Goal: Information Seeking & Learning: Learn about a topic

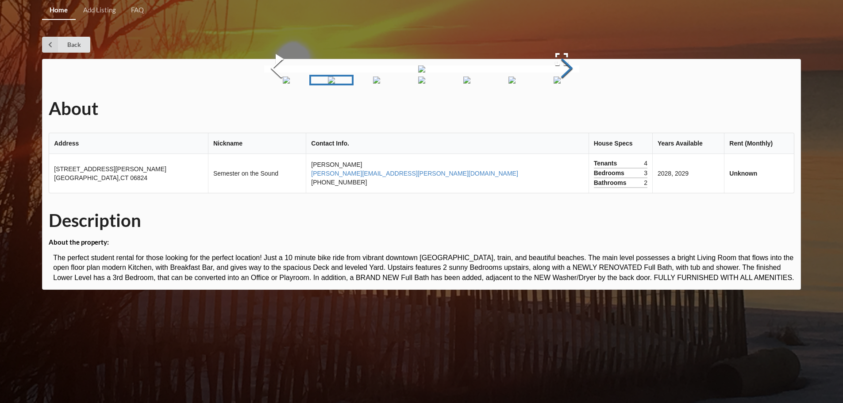
scroll to position [28, 0]
click at [579, 109] on button "Next Slide" at bounding box center [566, 69] width 25 height 80
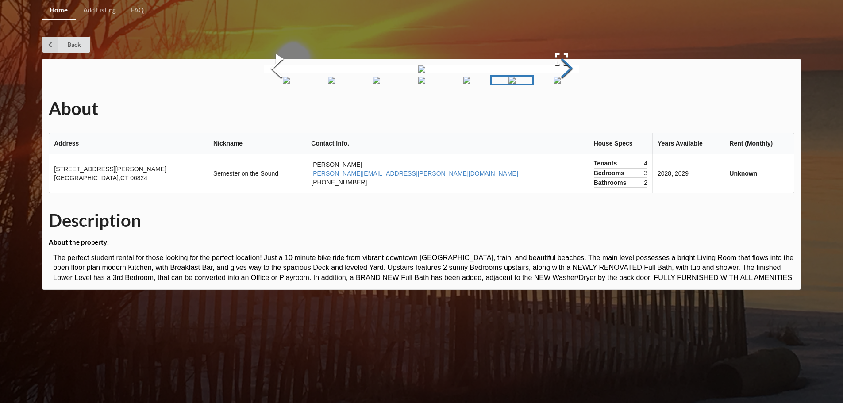
click at [579, 109] on button "Next Slide" at bounding box center [566, 69] width 25 height 80
click at [75, 46] on link "Back" at bounding box center [66, 45] width 48 height 16
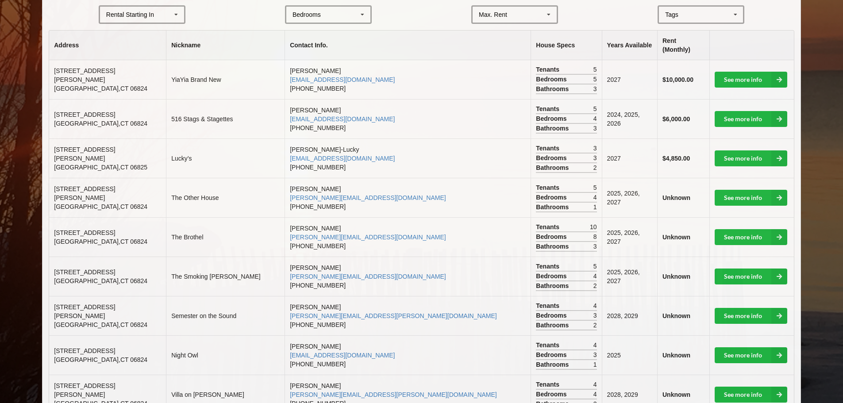
scroll to position [221, 0]
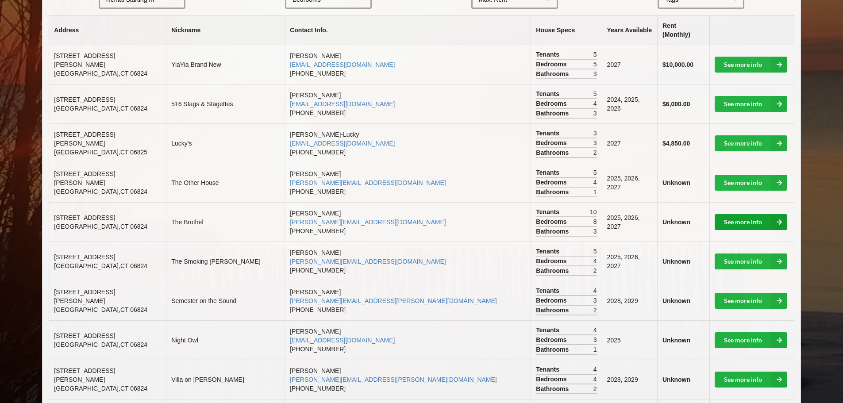
click at [745, 215] on link "See more info" at bounding box center [750, 222] width 73 height 16
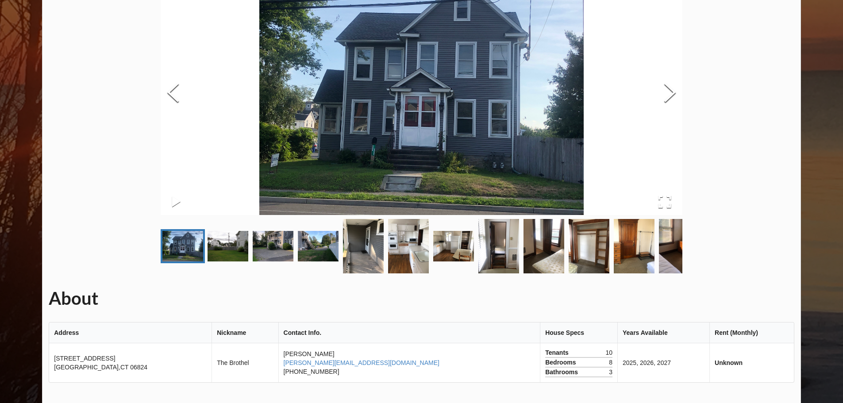
scroll to position [88, 0]
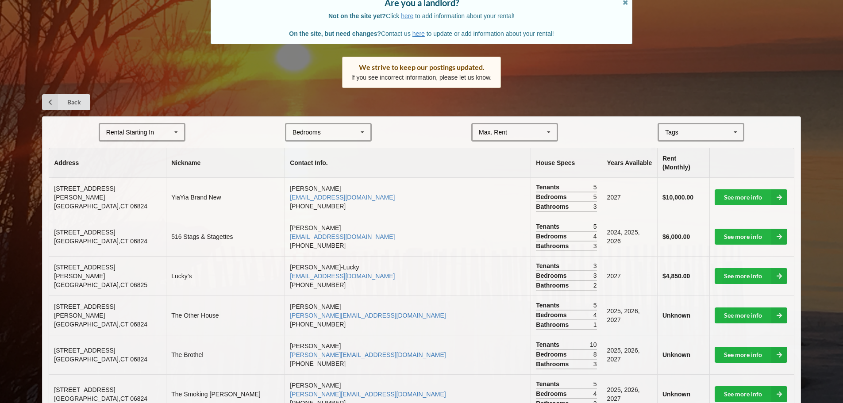
scroll to position [221, 0]
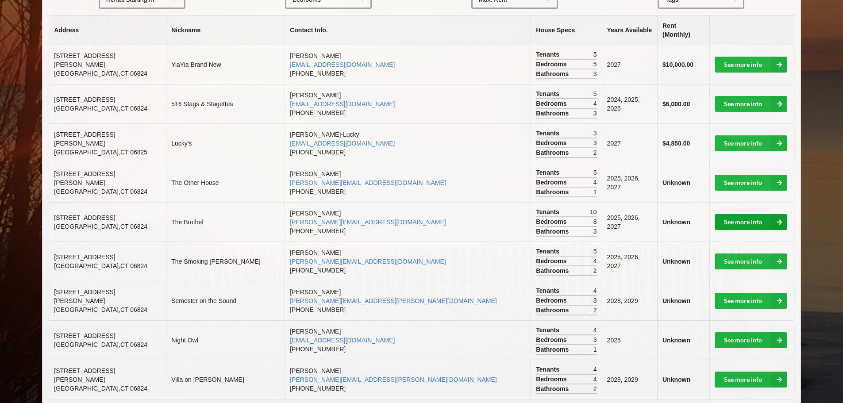
click at [737, 217] on link "See more info" at bounding box center [750, 222] width 73 height 16
click at [740, 135] on link "See more info" at bounding box center [750, 143] width 73 height 16
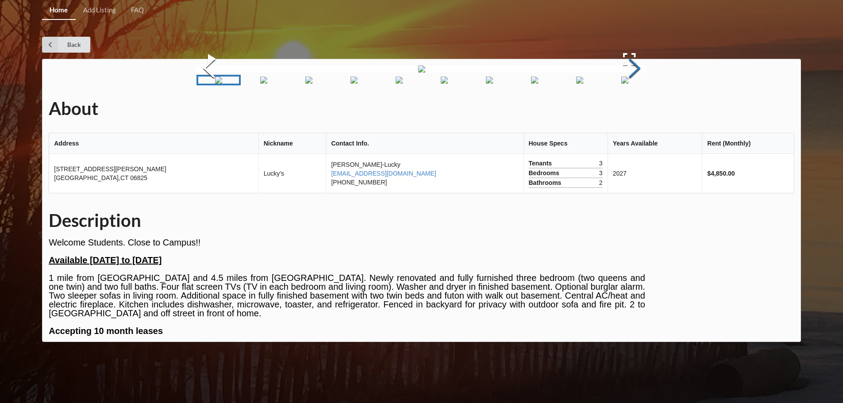
click at [635, 109] on button "Next Slide" at bounding box center [634, 69] width 25 height 80
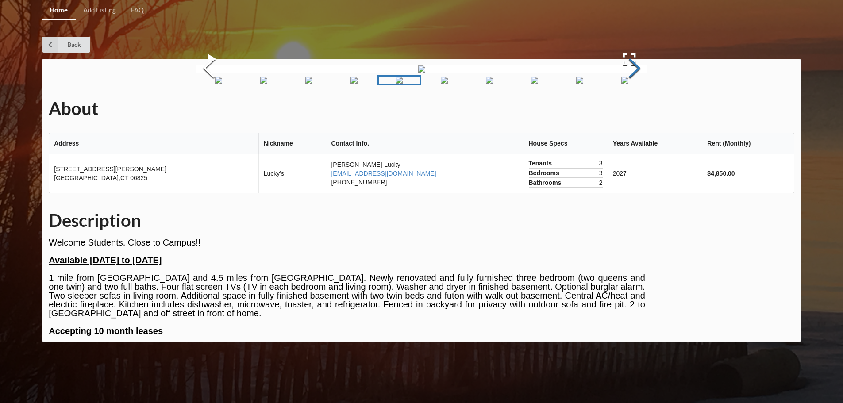
click at [627, 66] on button "Next Slide" at bounding box center [634, 69] width 25 height 80
click at [626, 109] on button "Next Slide" at bounding box center [634, 69] width 25 height 80
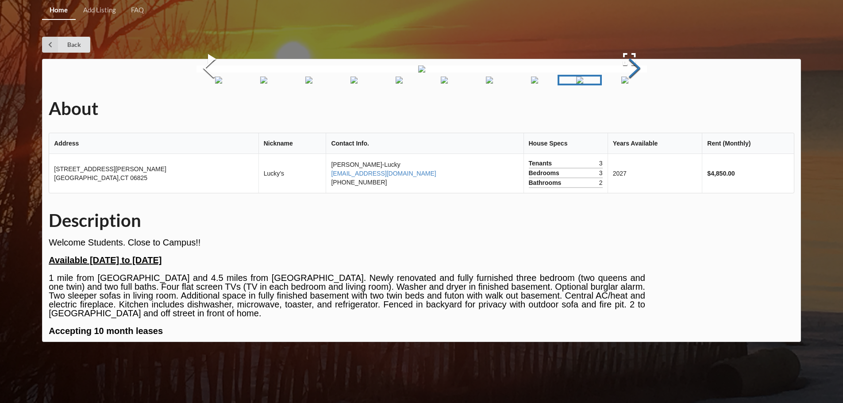
click at [626, 109] on button "Next Slide" at bounding box center [634, 69] width 25 height 80
click at [631, 101] on button "Next Slide" at bounding box center [634, 69] width 25 height 80
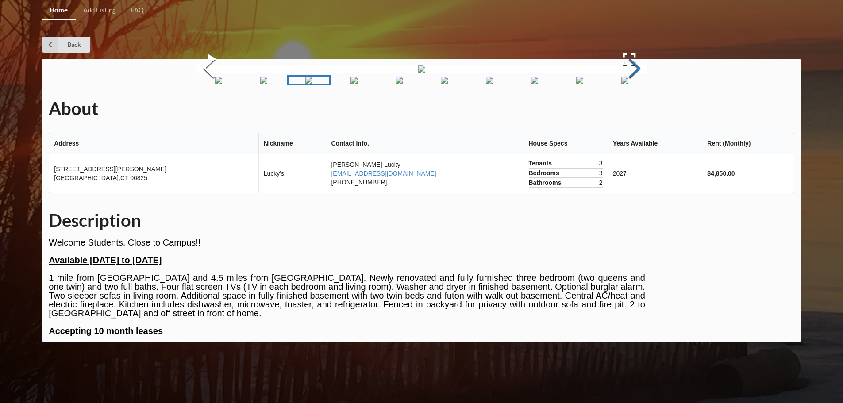
click at [631, 101] on button "Next Slide" at bounding box center [634, 69] width 25 height 80
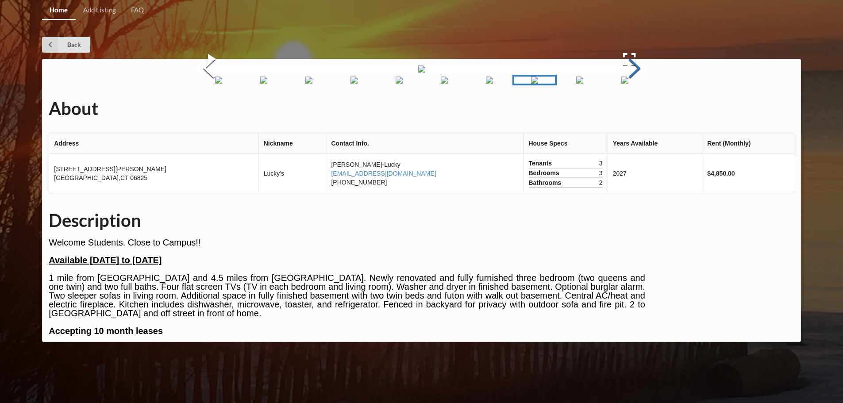
click at [631, 101] on button "Next Slide" at bounding box center [634, 69] width 25 height 80
click at [69, 46] on link "Back" at bounding box center [66, 45] width 48 height 16
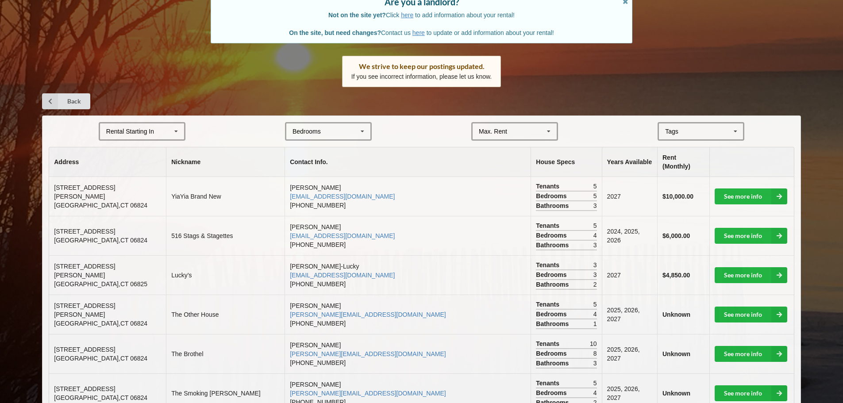
scroll to position [133, 0]
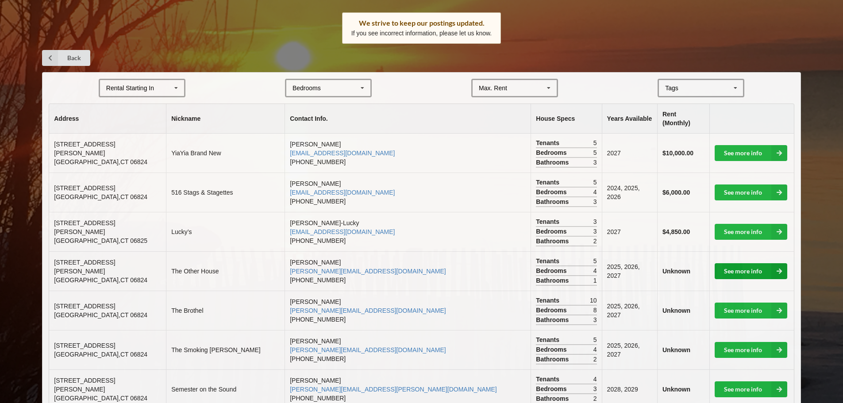
click at [740, 263] on link "See more info" at bounding box center [750, 271] width 73 height 16
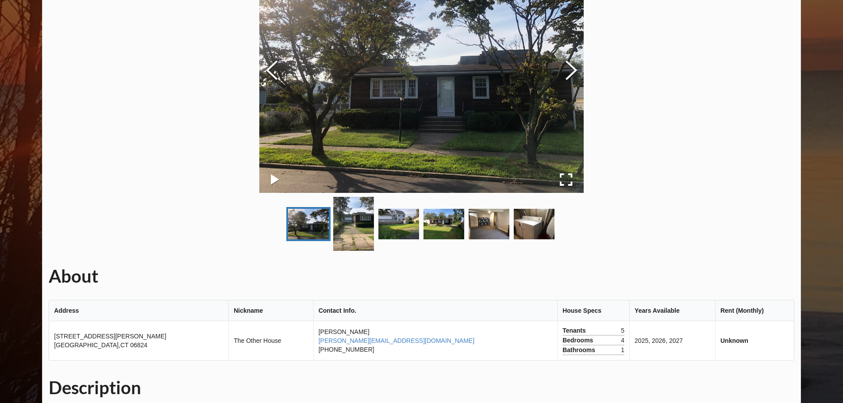
scroll to position [133, 0]
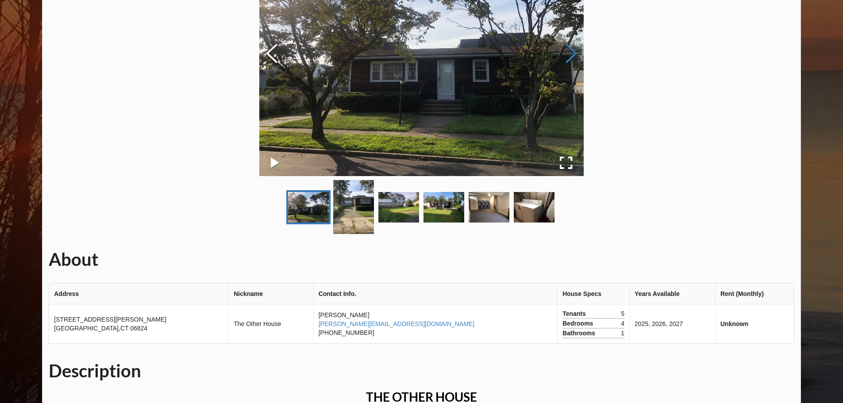
click at [573, 49] on button "Next Slide" at bounding box center [571, 55] width 25 height 80
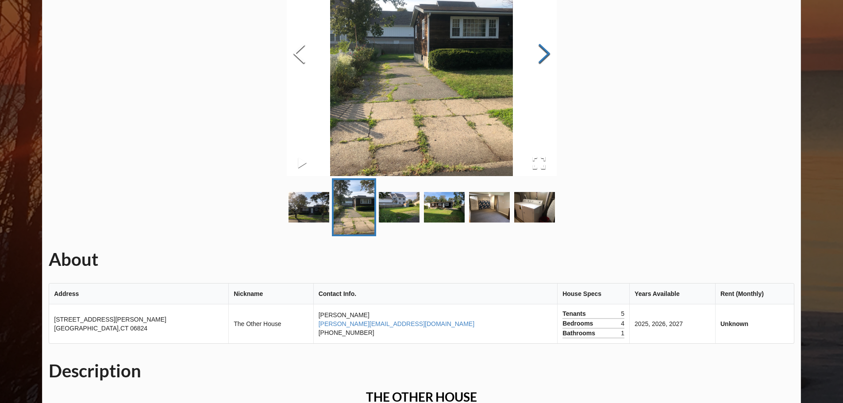
click at [573, 49] on div "About Address Nickname Contact Info. House Specs Years Available Rent (Monthly)…" at bounding box center [421, 294] width 759 height 737
click at [546, 56] on button "Next Slide" at bounding box center [544, 55] width 25 height 80
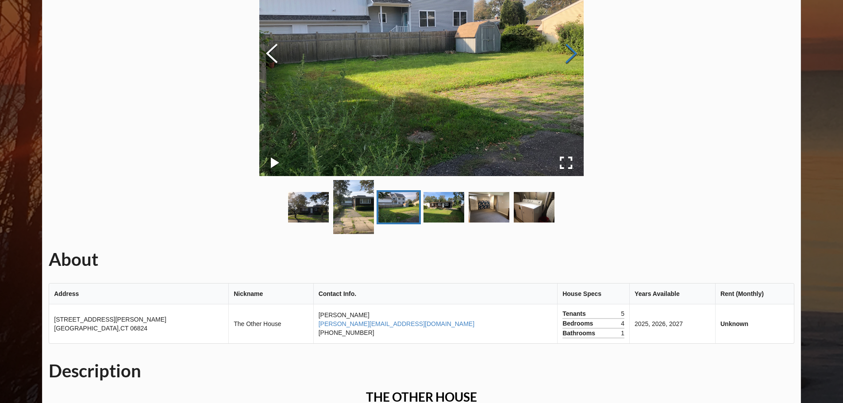
click at [546, 56] on img at bounding box center [421, 54] width 324 height 243
click at [542, 56] on img at bounding box center [421, 54] width 324 height 243
click at [571, 50] on button "Next Slide" at bounding box center [571, 55] width 25 height 80
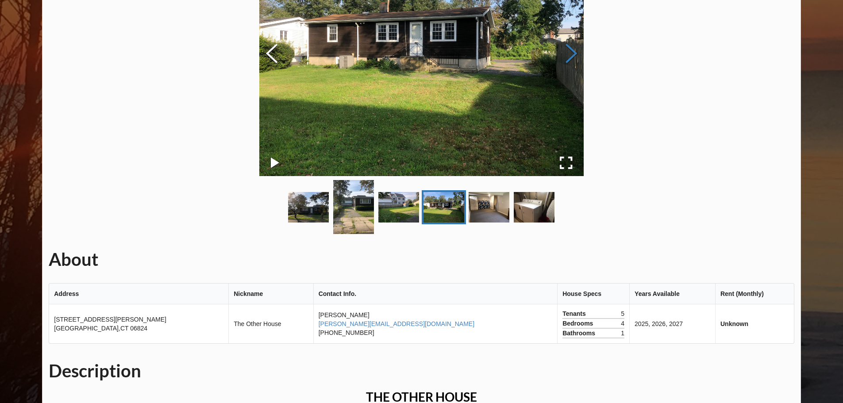
click at [566, 50] on button "Next Slide" at bounding box center [571, 55] width 25 height 80
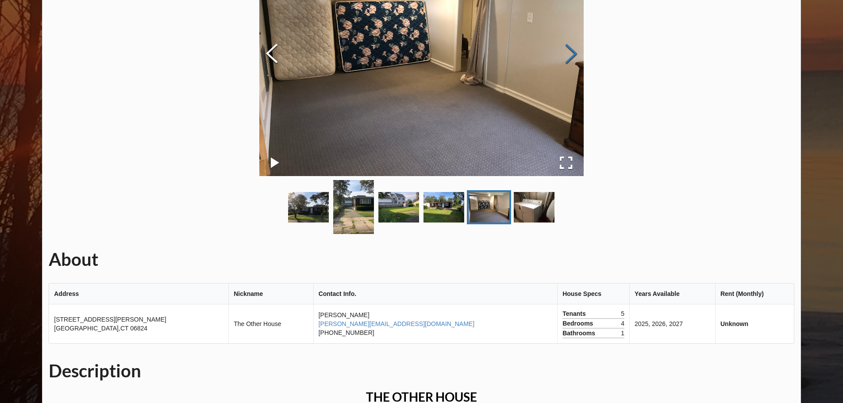
click at [566, 50] on button "Next Slide" at bounding box center [571, 55] width 25 height 80
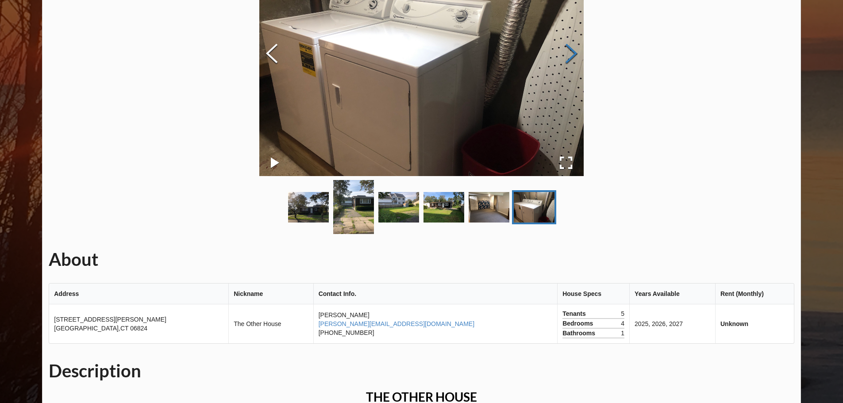
click at [566, 50] on button "Next Slide" at bounding box center [571, 55] width 25 height 80
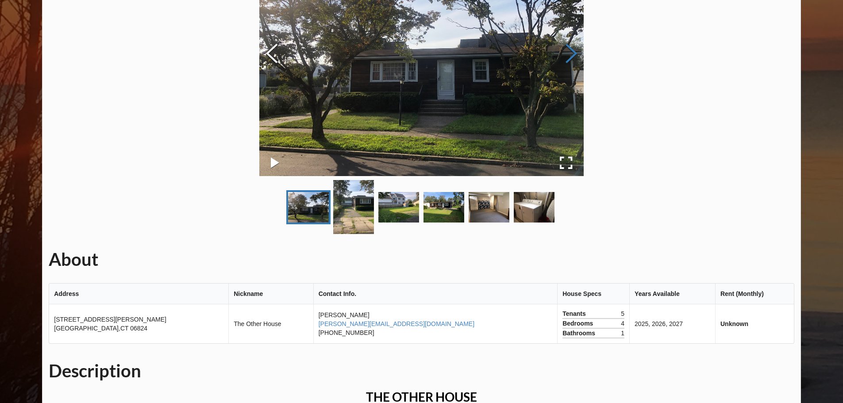
click at [566, 50] on button "Next Slide" at bounding box center [571, 55] width 25 height 80
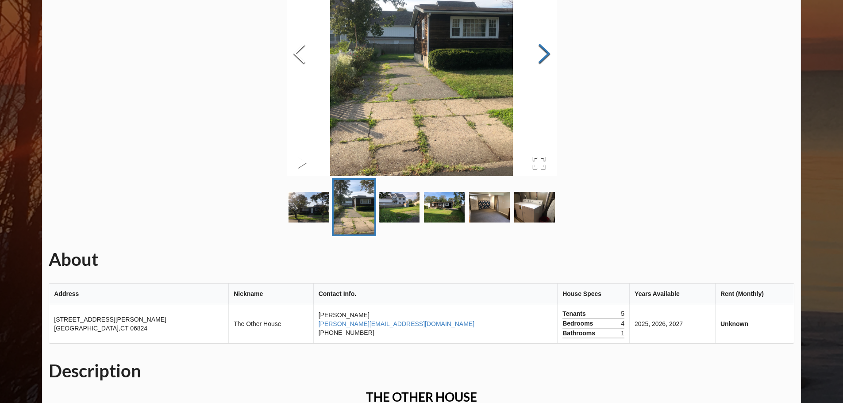
click at [566, 50] on div "About Address Nickname Contact Info. House Specs Years Available Rent (Monthly)…" at bounding box center [421, 294] width 759 height 737
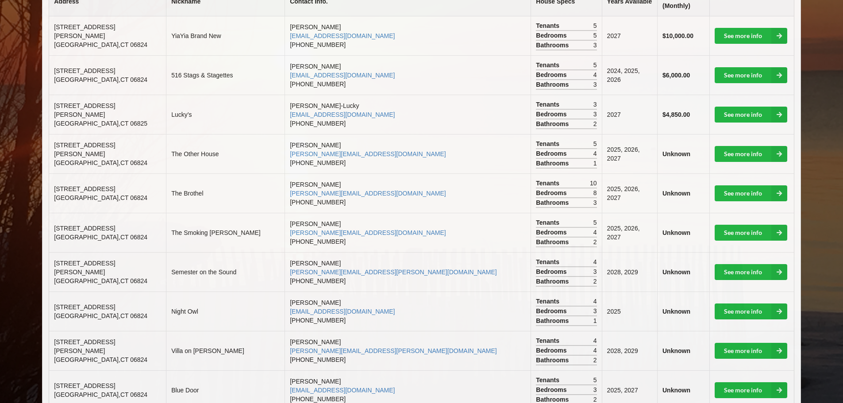
scroll to position [265, 0]
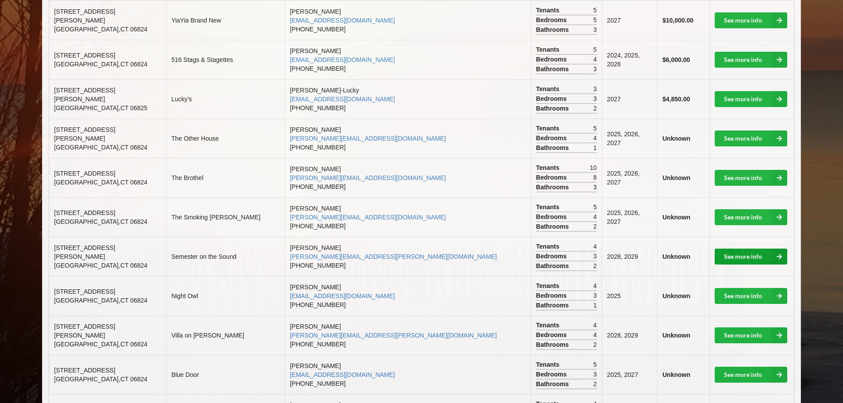
click at [731, 249] on link "See more info" at bounding box center [750, 257] width 73 height 16
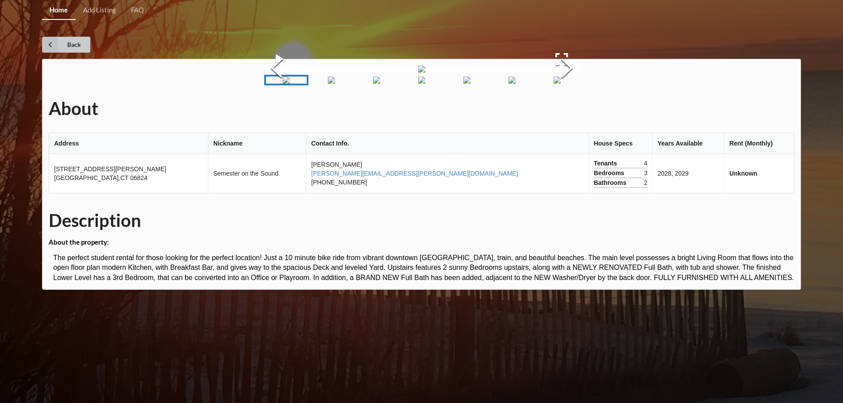
click at [68, 42] on link "Back" at bounding box center [66, 45] width 48 height 16
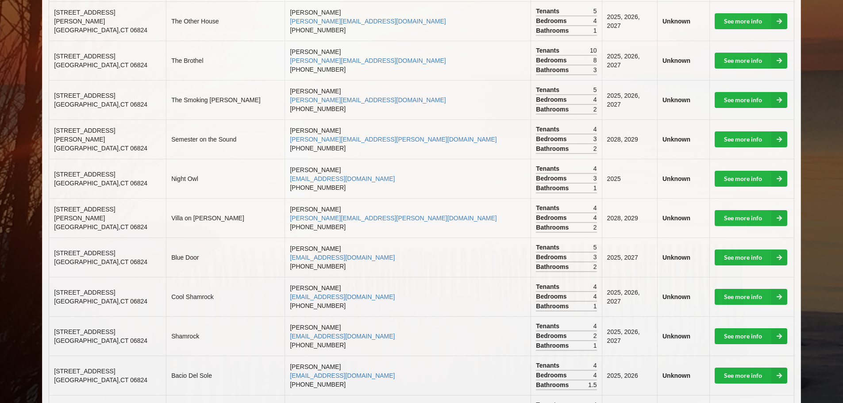
scroll to position [398, 0]
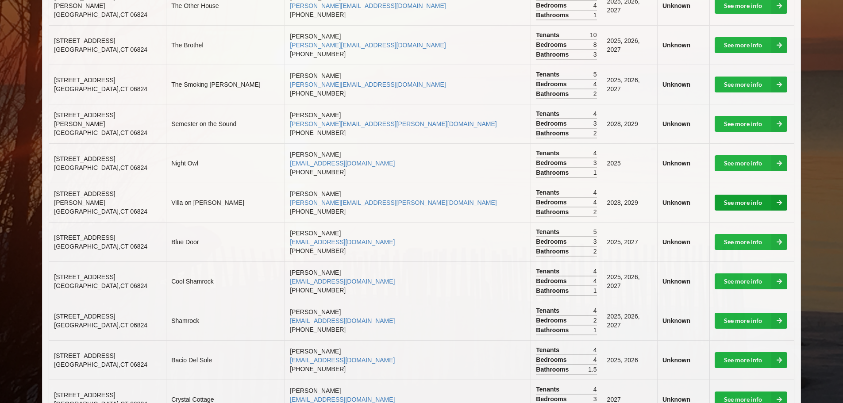
click at [765, 195] on link "See more info" at bounding box center [750, 203] width 73 height 16
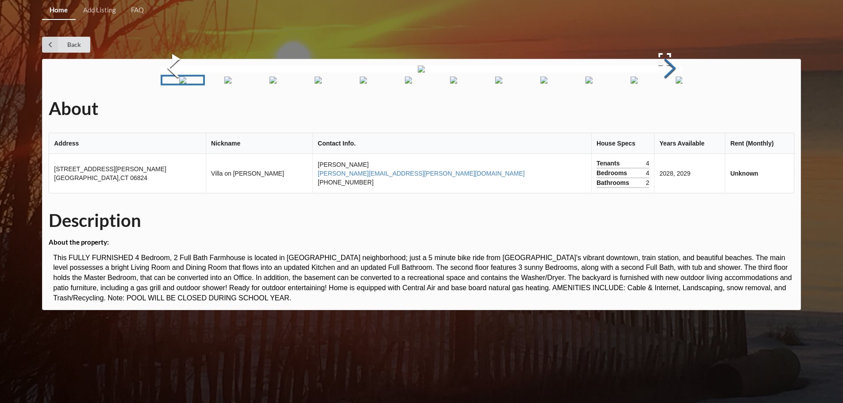
click at [668, 109] on button "Next Slide" at bounding box center [669, 69] width 25 height 80
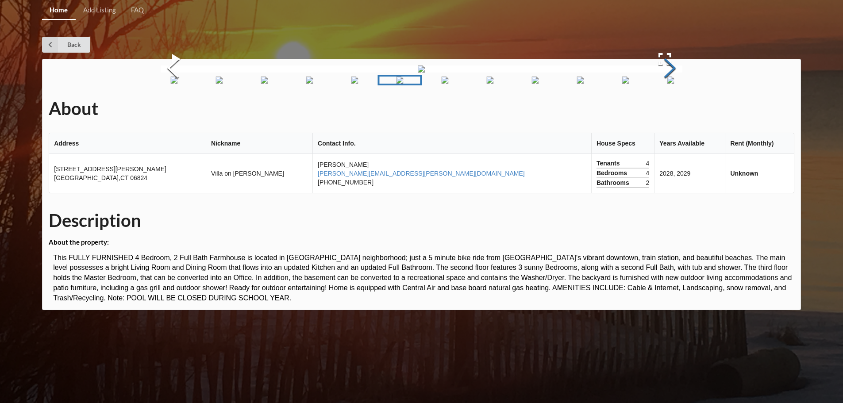
click at [668, 109] on button "Next Slide" at bounding box center [669, 69] width 25 height 80
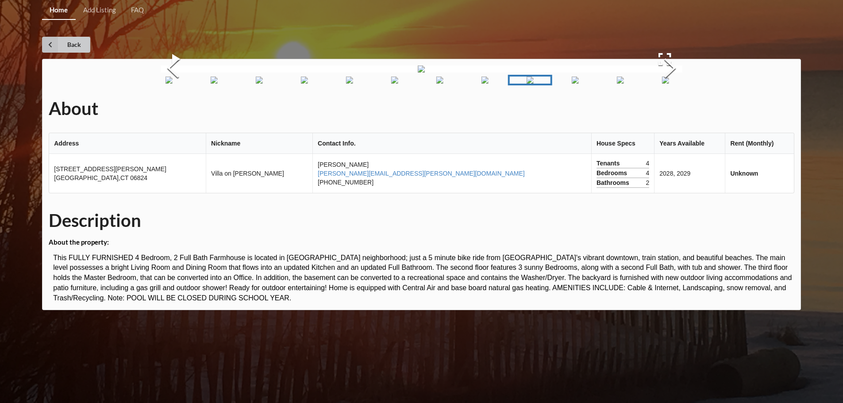
click at [65, 38] on link "Back" at bounding box center [66, 45] width 48 height 16
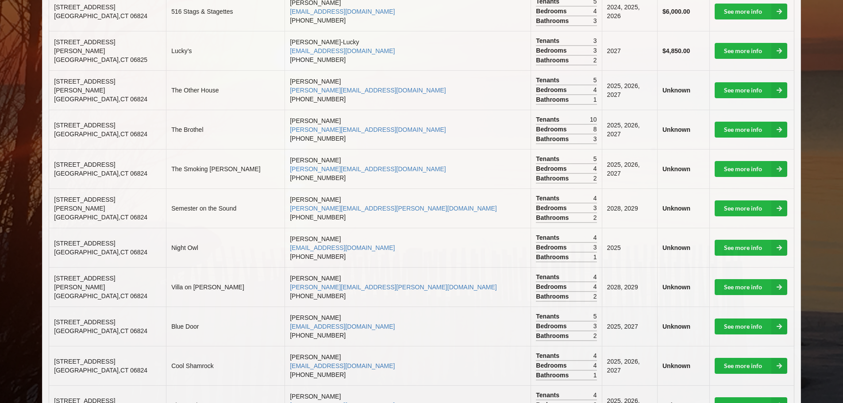
scroll to position [358, 0]
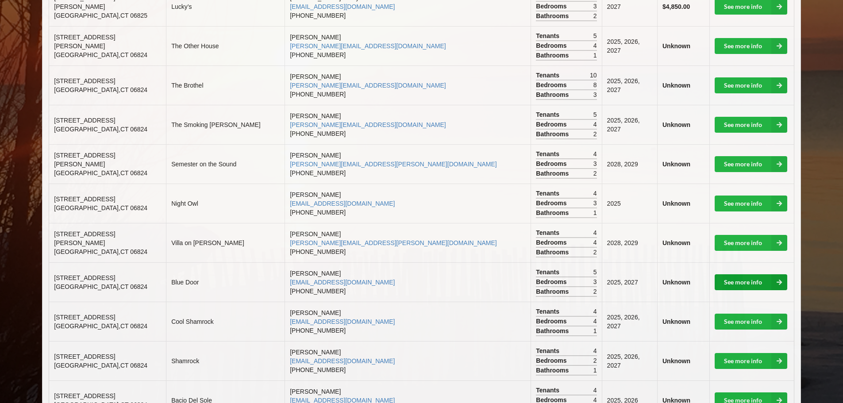
click at [748, 274] on link "See more info" at bounding box center [750, 282] width 73 height 16
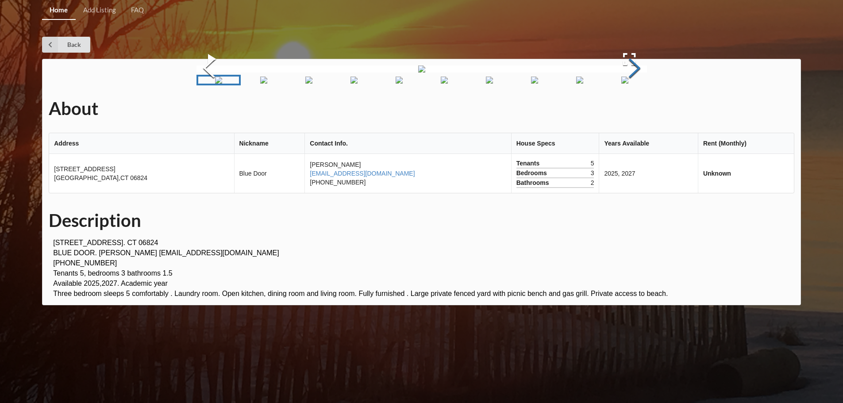
click at [631, 109] on button "Next Slide" at bounding box center [634, 69] width 25 height 80
click at [72, 50] on link "Back" at bounding box center [66, 45] width 48 height 16
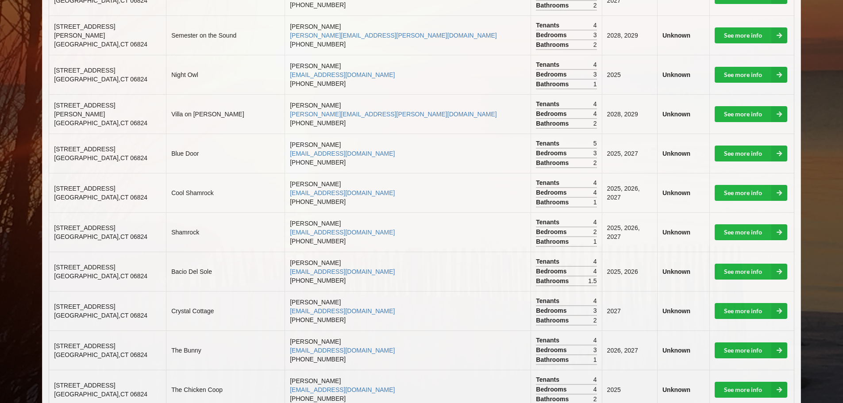
scroll to position [531, 0]
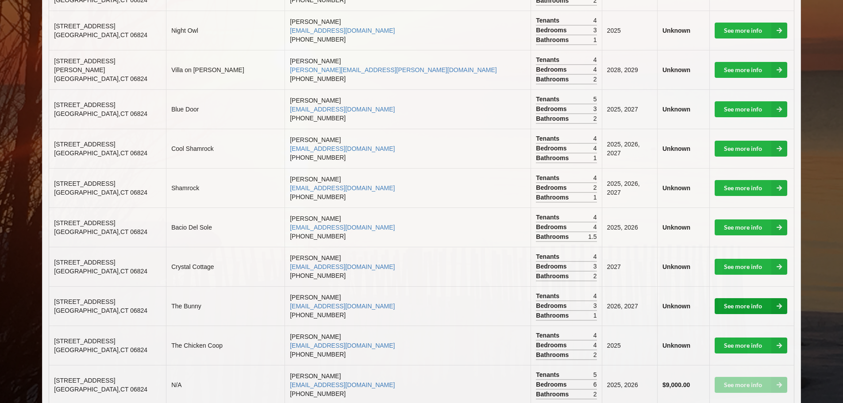
click at [742, 298] on link "See more info" at bounding box center [750, 306] width 73 height 16
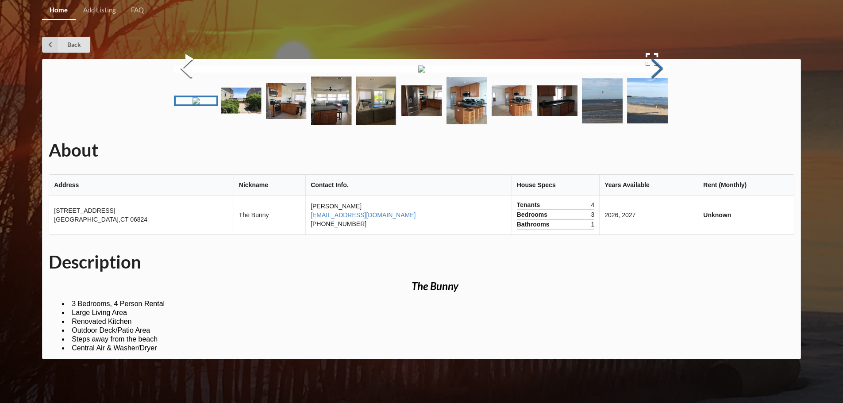
click at [660, 109] on button "Next Slide" at bounding box center [656, 69] width 25 height 80
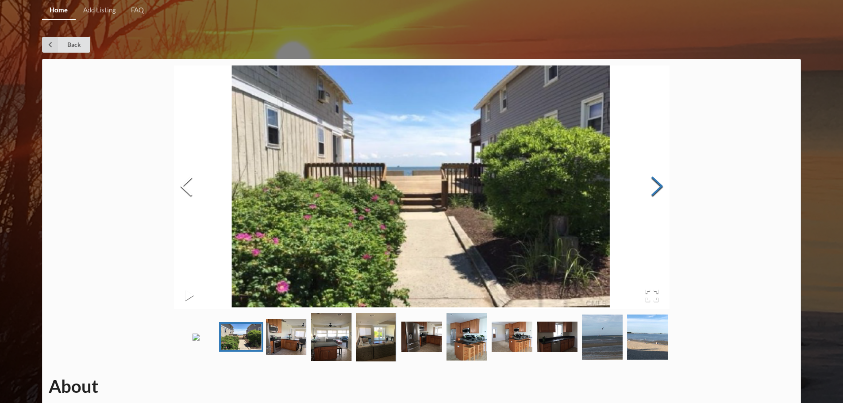
click at [660, 192] on button "Next Slide" at bounding box center [656, 187] width 25 height 80
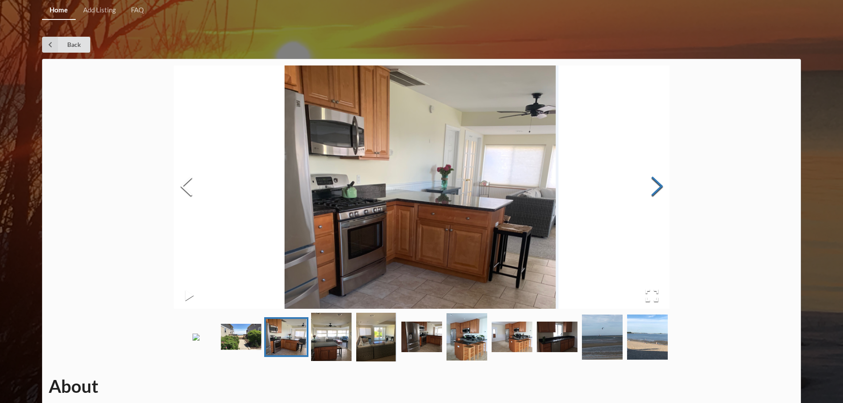
click at [660, 192] on button "Next Slide" at bounding box center [656, 187] width 25 height 80
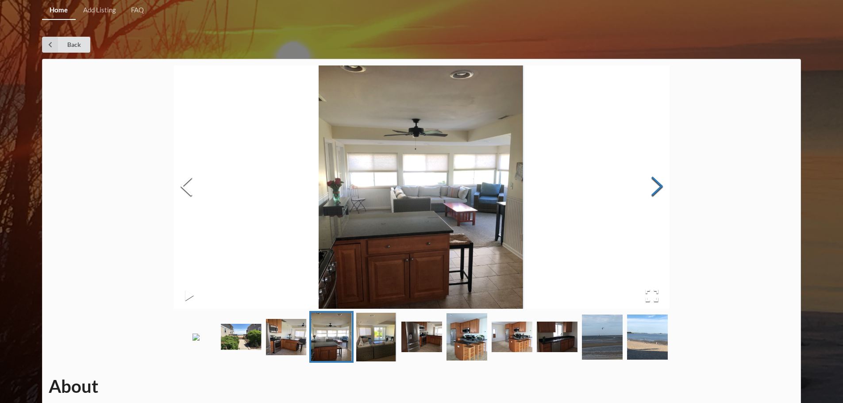
click at [660, 192] on button "Next Slide" at bounding box center [656, 187] width 25 height 80
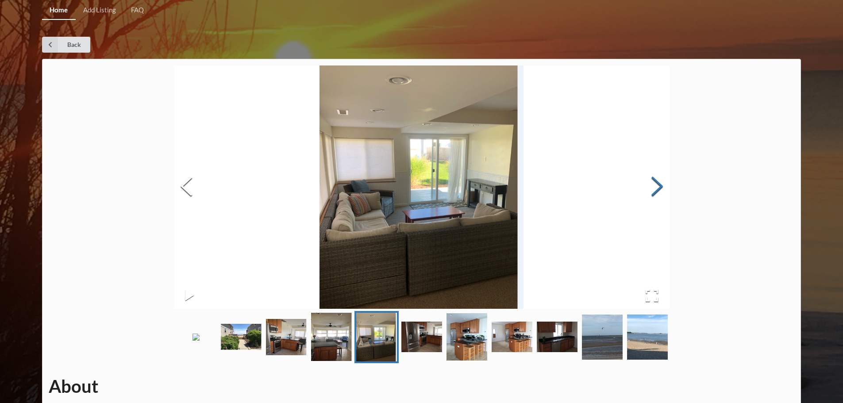
click at [660, 192] on button "Next Slide" at bounding box center [656, 187] width 25 height 80
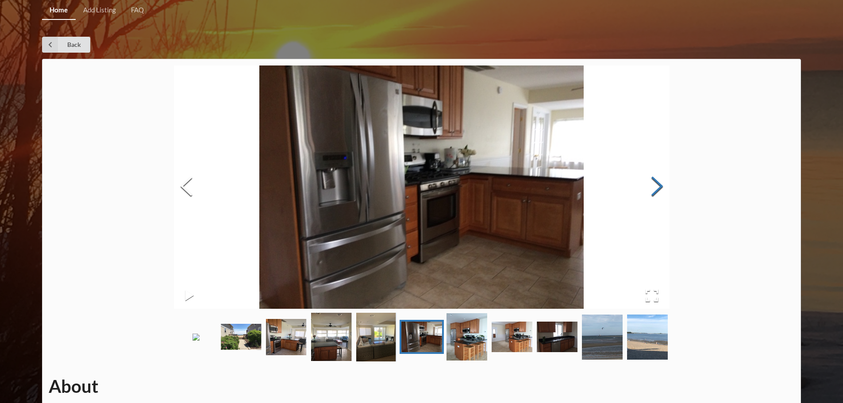
click at [660, 192] on button "Next Slide" at bounding box center [656, 187] width 25 height 80
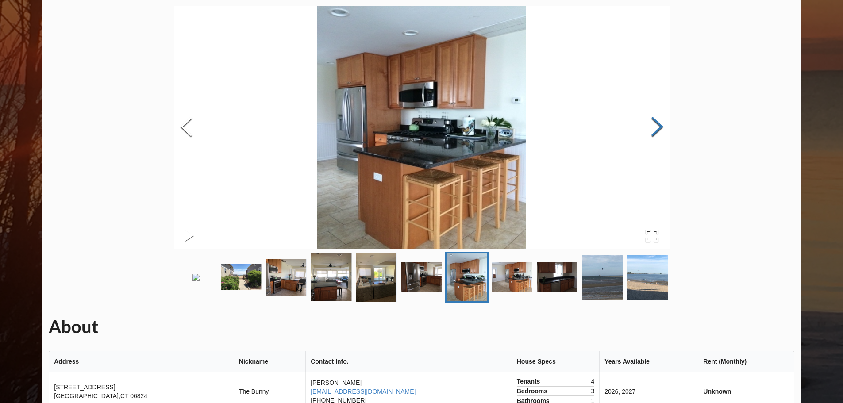
scroll to position [44, 0]
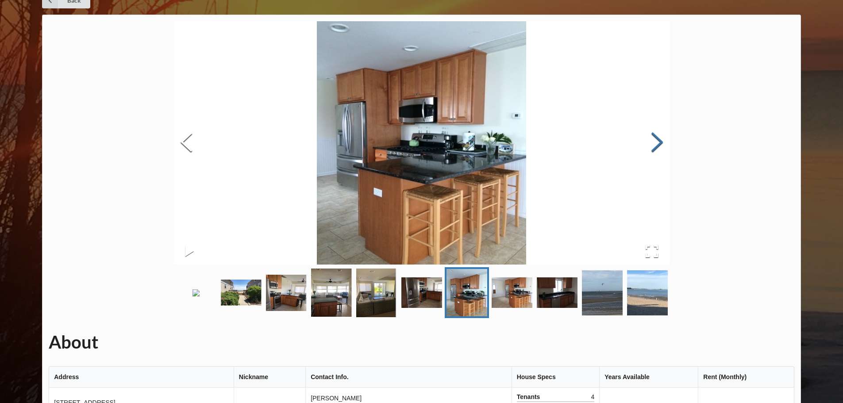
click at [653, 149] on button "Next Slide" at bounding box center [656, 143] width 25 height 80
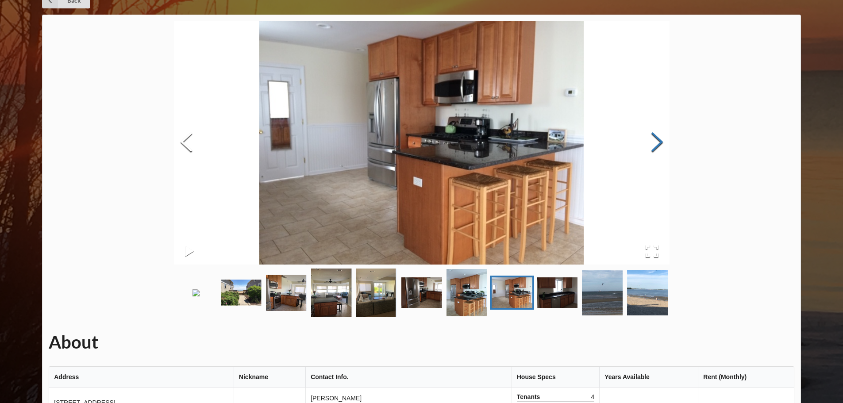
click at [653, 149] on button "Next Slide" at bounding box center [656, 143] width 25 height 80
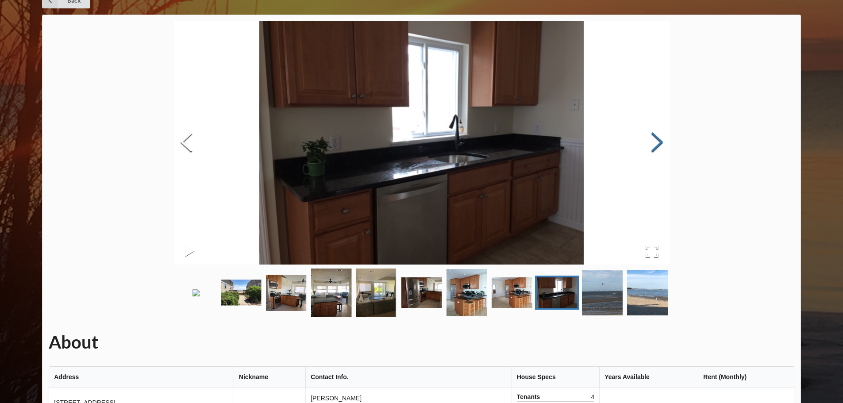
click at [653, 149] on button "Next Slide" at bounding box center [656, 143] width 25 height 80
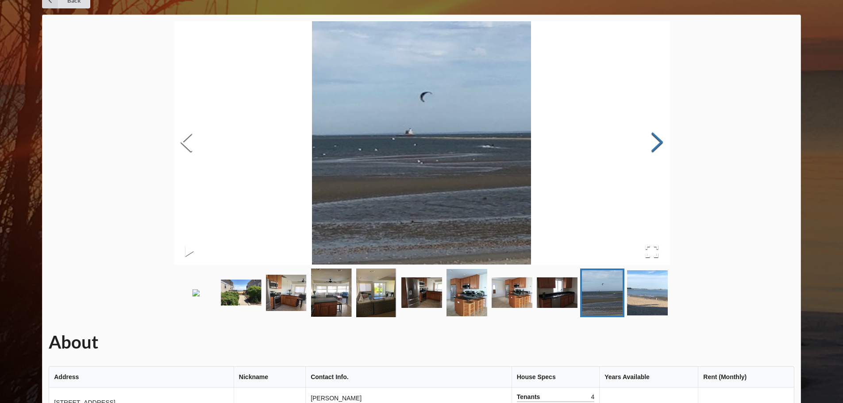
click at [653, 149] on button "Next Slide" at bounding box center [656, 143] width 25 height 80
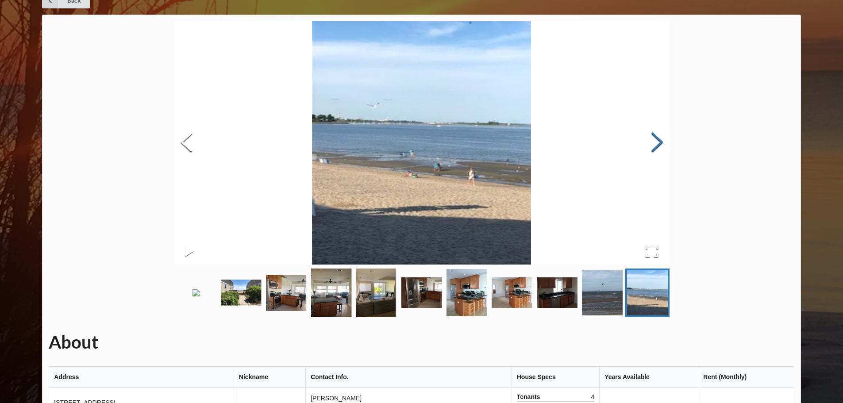
click at [653, 149] on button "Next Slide" at bounding box center [656, 143] width 25 height 80
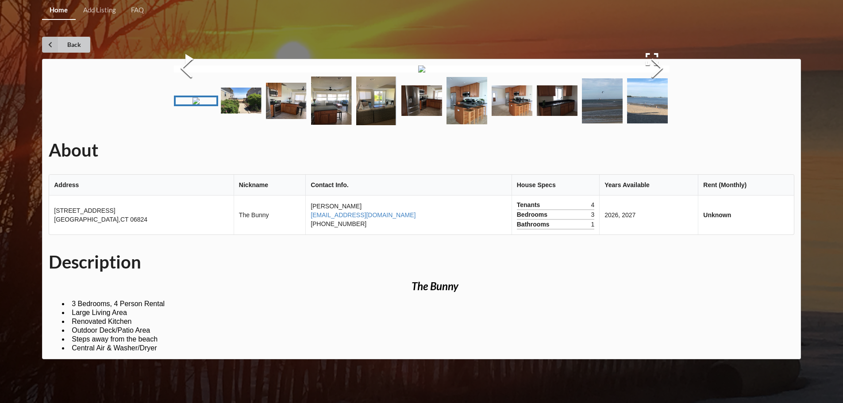
click at [61, 37] on link "Back" at bounding box center [66, 45] width 48 height 16
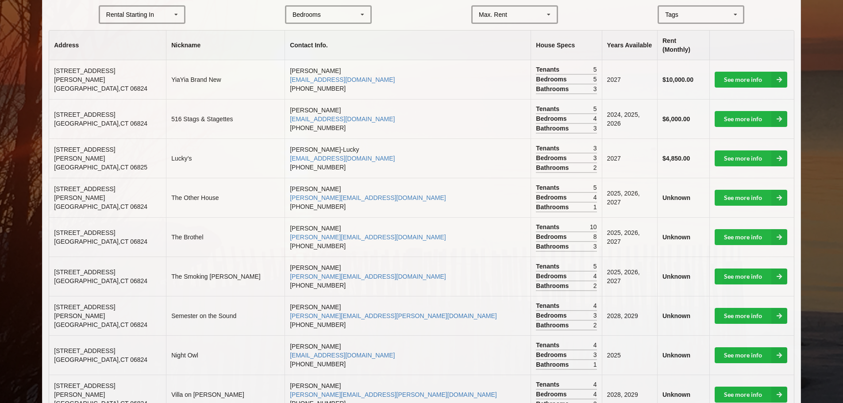
scroll to position [265, 0]
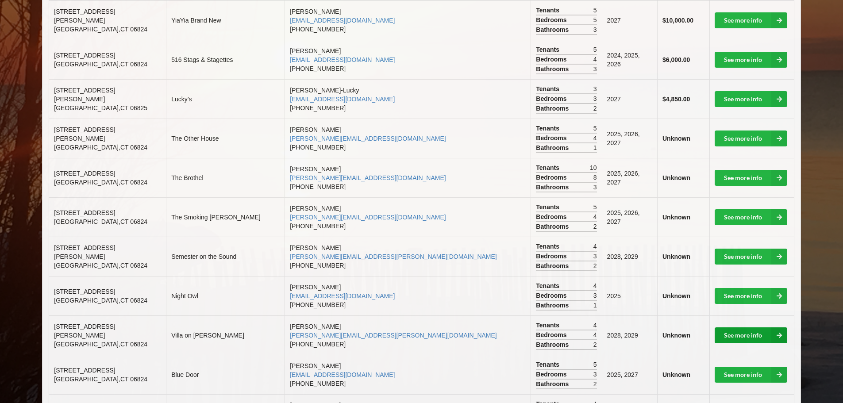
click at [734, 327] on link "See more info" at bounding box center [750, 335] width 73 height 16
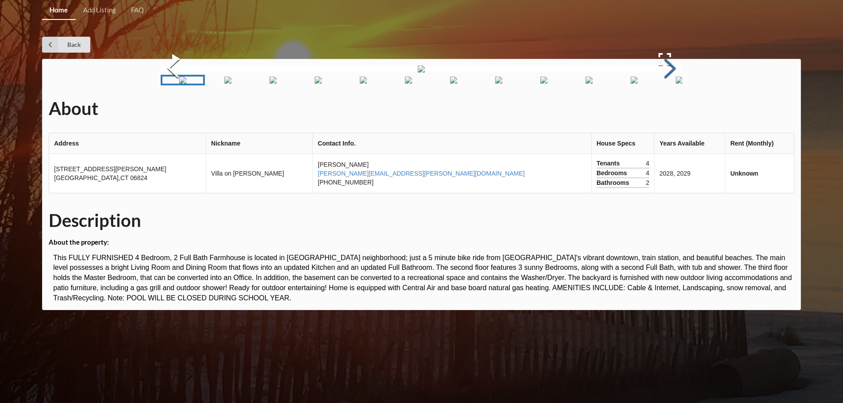
click at [673, 109] on button "Next Slide" at bounding box center [669, 69] width 25 height 80
click at [73, 46] on link "Back" at bounding box center [66, 45] width 48 height 16
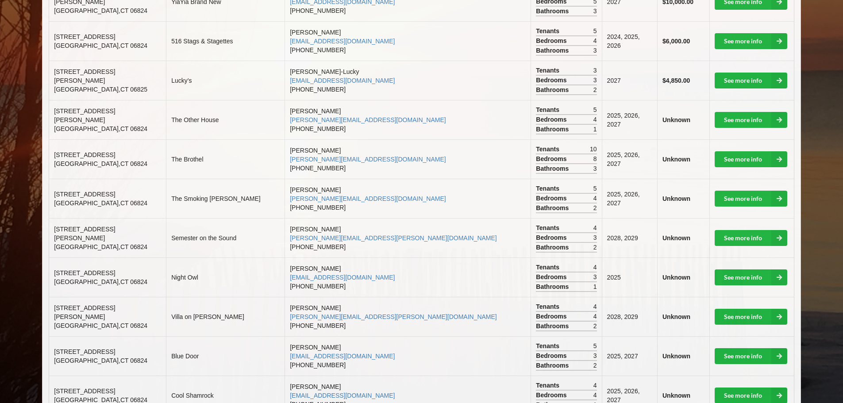
scroll to position [310, 0]
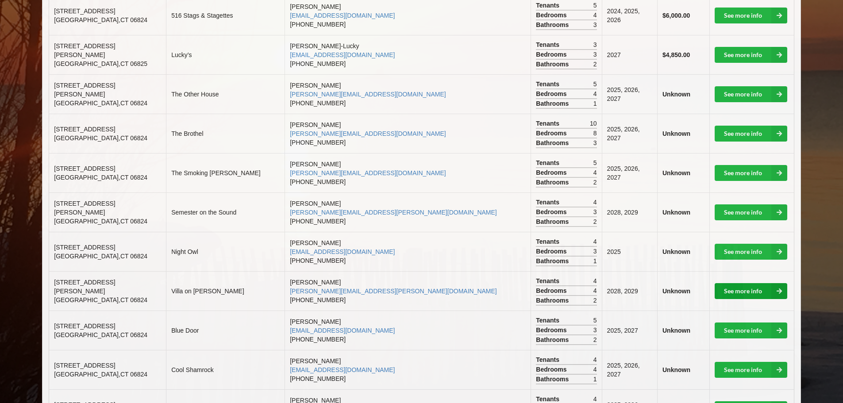
click at [723, 283] on link "See more info" at bounding box center [750, 291] width 73 height 16
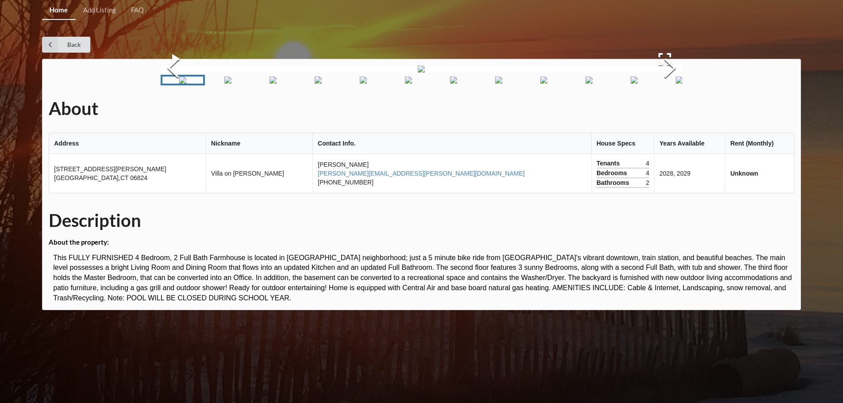
scroll to position [4, 0]
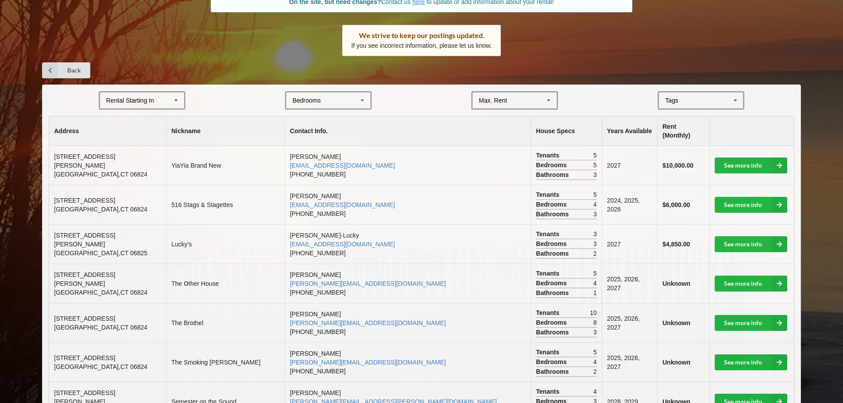
scroll to position [133, 0]
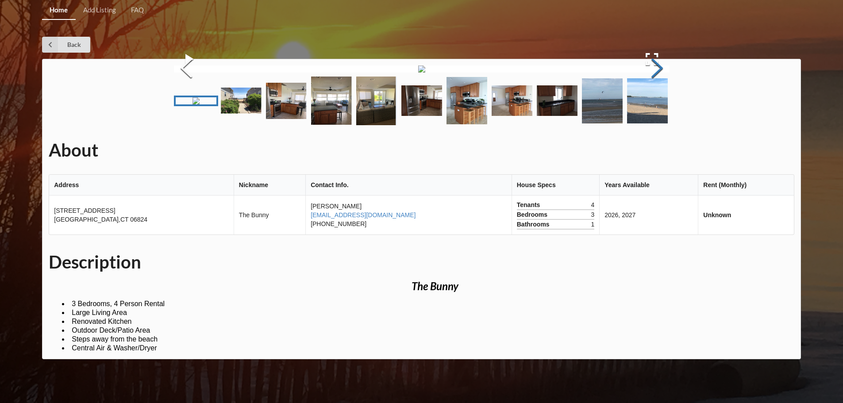
click at [658, 109] on button "Next Slide" at bounding box center [656, 69] width 25 height 80
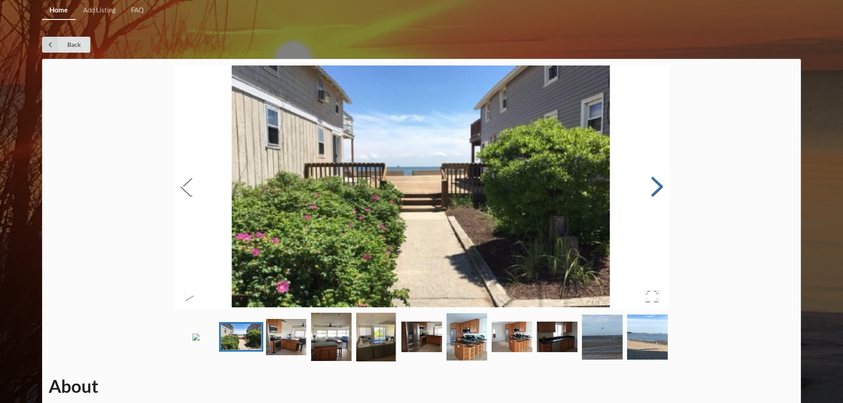
click at [658, 183] on button "Next Slide" at bounding box center [656, 187] width 25 height 80
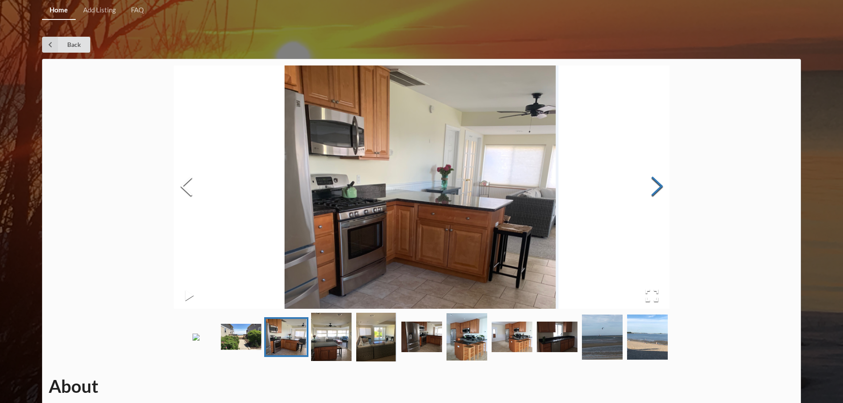
click at [658, 183] on button "Next Slide" at bounding box center [656, 187] width 25 height 80
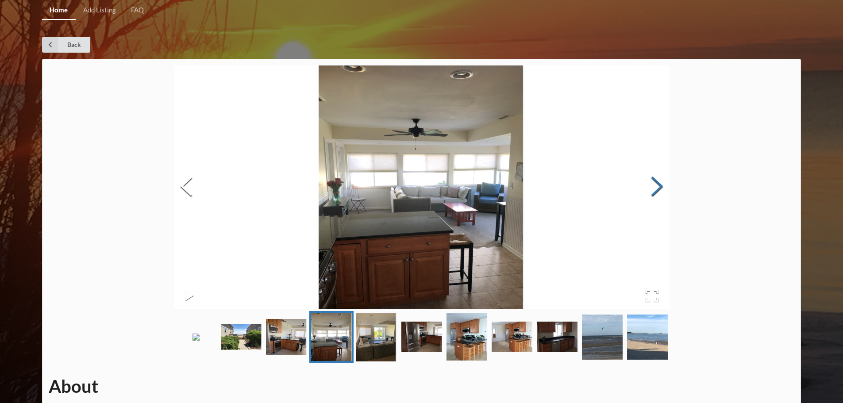
click at [658, 183] on button "Next Slide" at bounding box center [656, 187] width 25 height 80
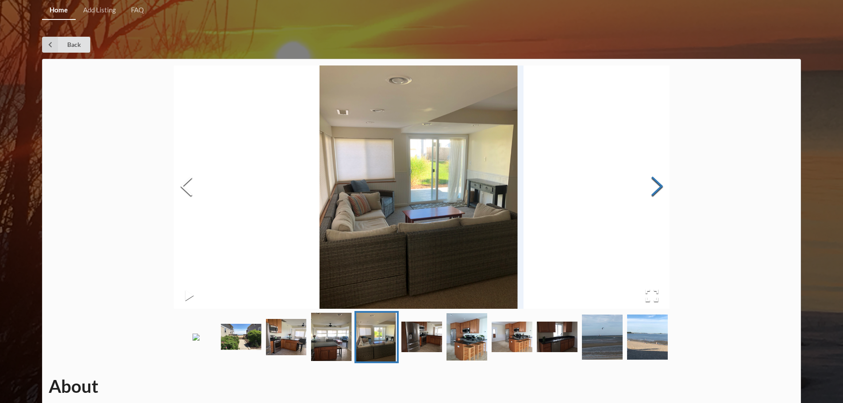
click at [658, 183] on button "Next Slide" at bounding box center [656, 187] width 25 height 80
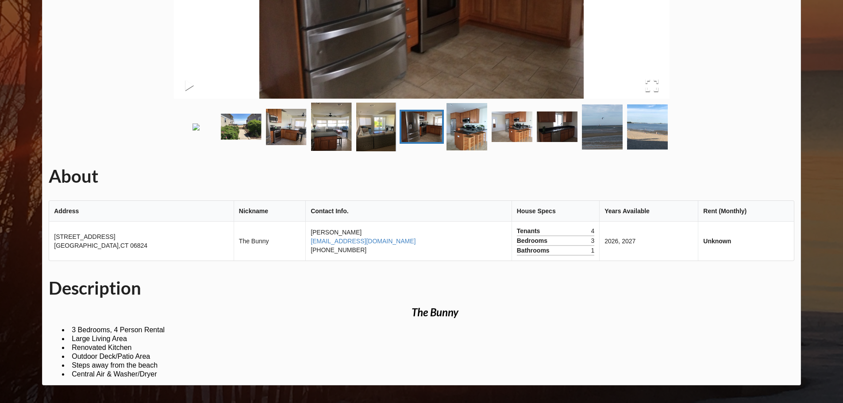
scroll to position [73, 0]
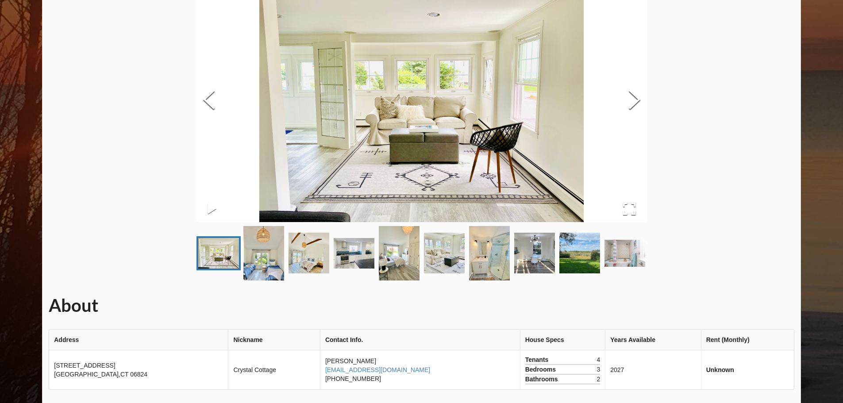
scroll to position [88, 0]
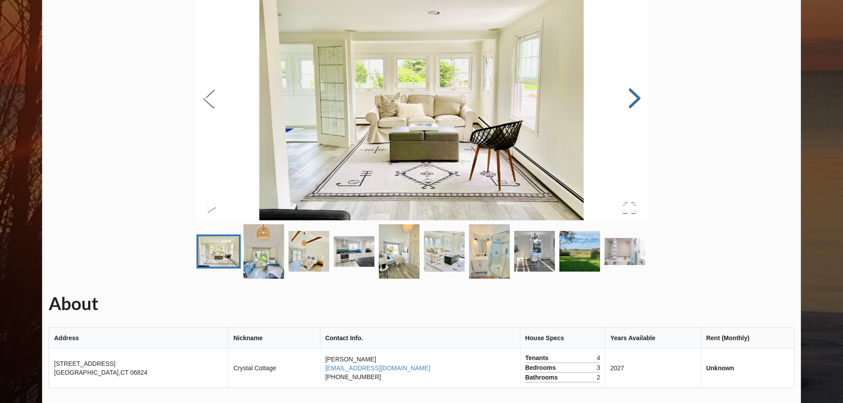
click at [637, 104] on button "Next Slide" at bounding box center [634, 99] width 25 height 80
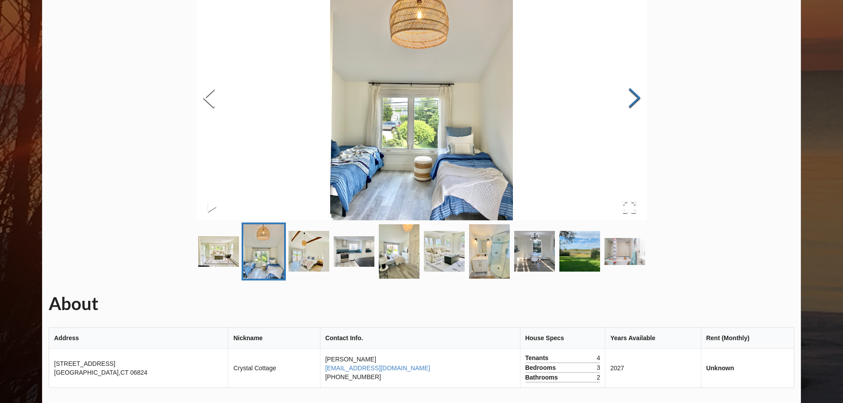
click at [637, 104] on button "Next Slide" at bounding box center [634, 99] width 25 height 80
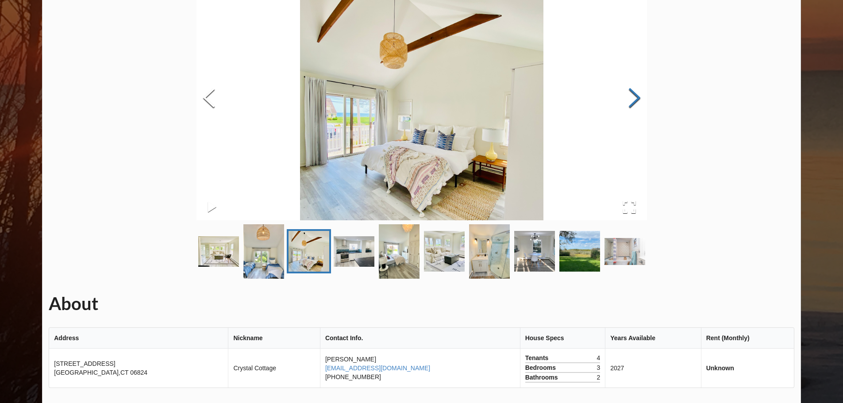
click at [637, 104] on button "Next Slide" at bounding box center [634, 99] width 25 height 80
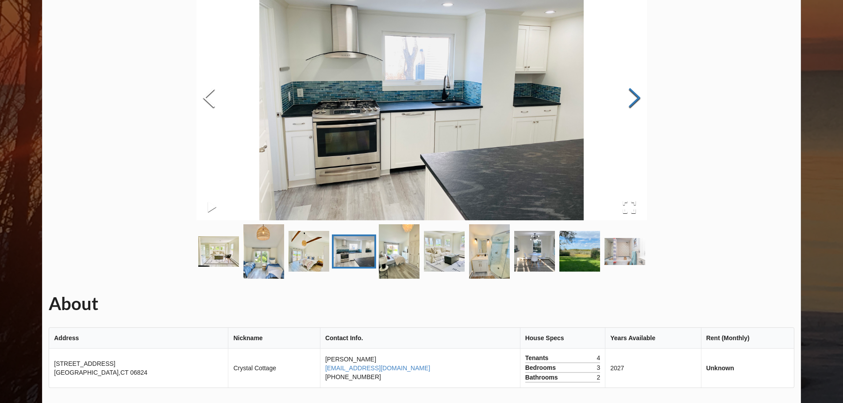
click at [637, 104] on button "Next Slide" at bounding box center [634, 99] width 25 height 80
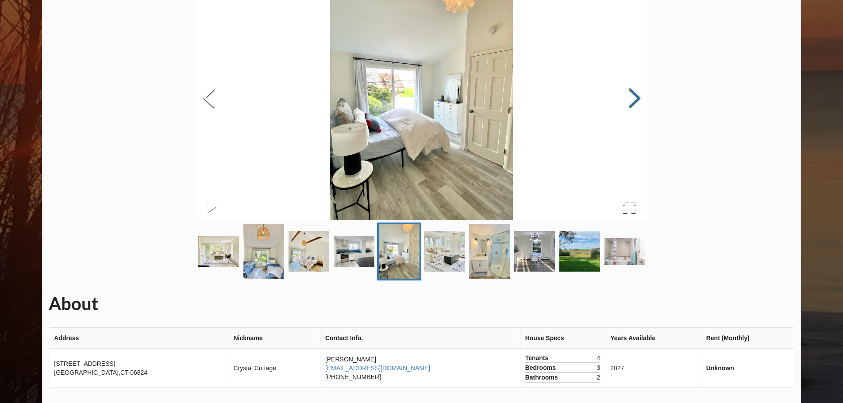
click at [637, 104] on button "Next Slide" at bounding box center [634, 99] width 25 height 80
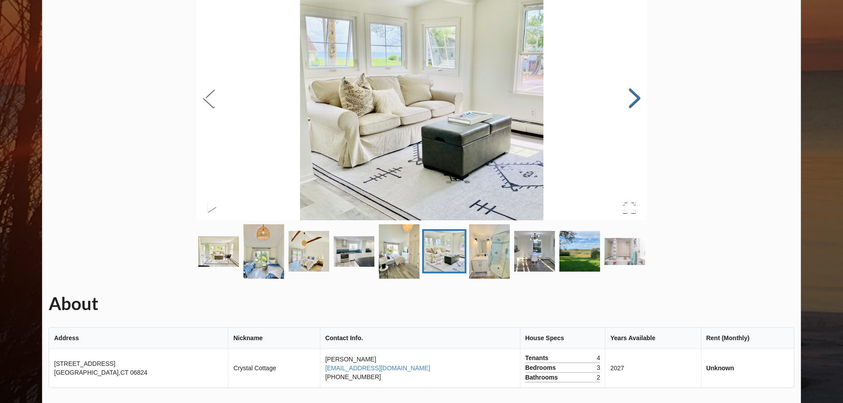
click at [637, 104] on button "Next Slide" at bounding box center [634, 99] width 25 height 80
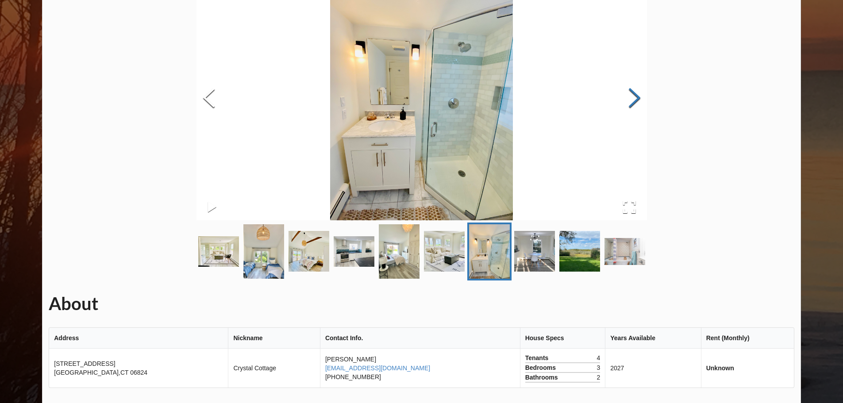
click at [637, 104] on button "Next Slide" at bounding box center [634, 99] width 25 height 80
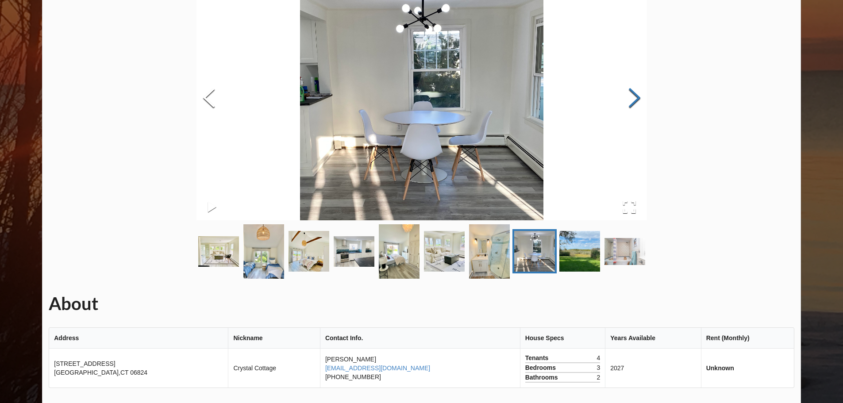
click at [637, 104] on button "Next Slide" at bounding box center [634, 99] width 25 height 80
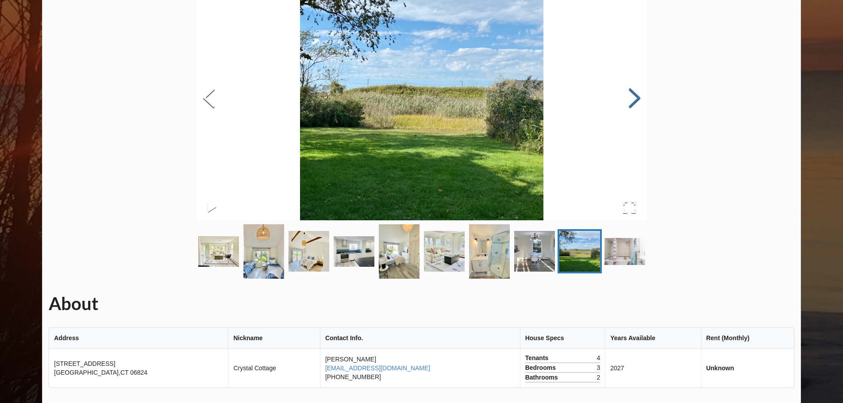
click at [637, 104] on button "Next Slide" at bounding box center [634, 99] width 25 height 80
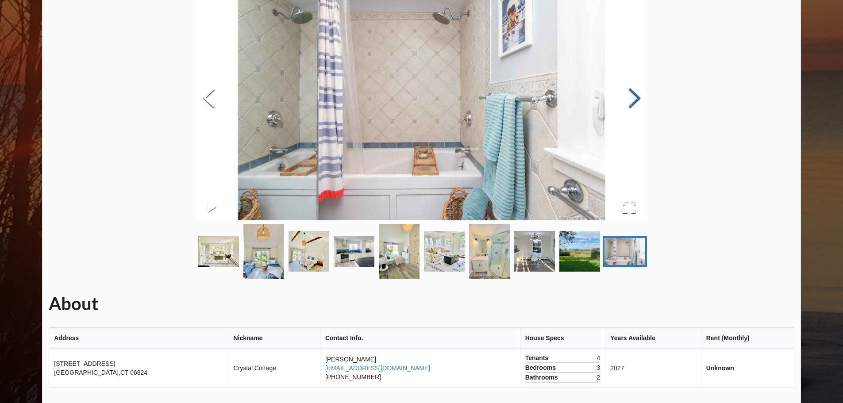
click at [637, 104] on button "Next Slide" at bounding box center [634, 99] width 25 height 80
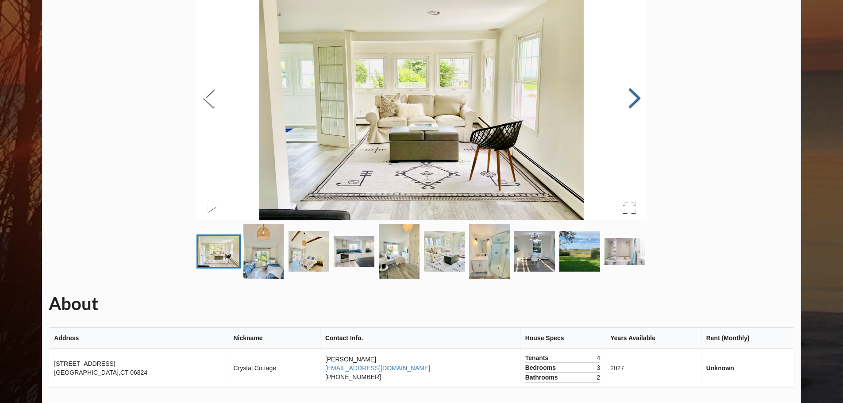
click at [637, 104] on button "Next Slide" at bounding box center [634, 99] width 25 height 80
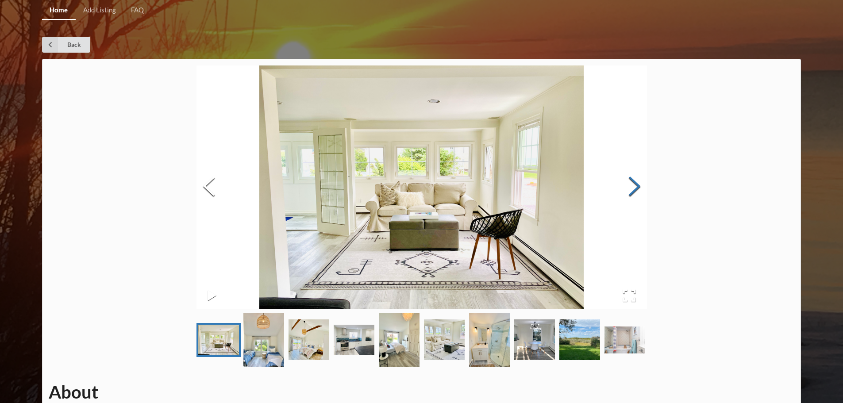
click at [624, 182] on button "Next Slide" at bounding box center [634, 187] width 25 height 80
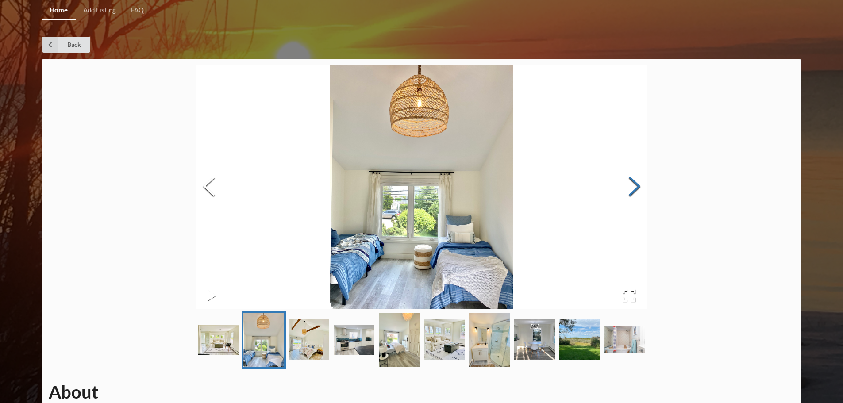
click at [624, 182] on button "Next Slide" at bounding box center [634, 187] width 25 height 80
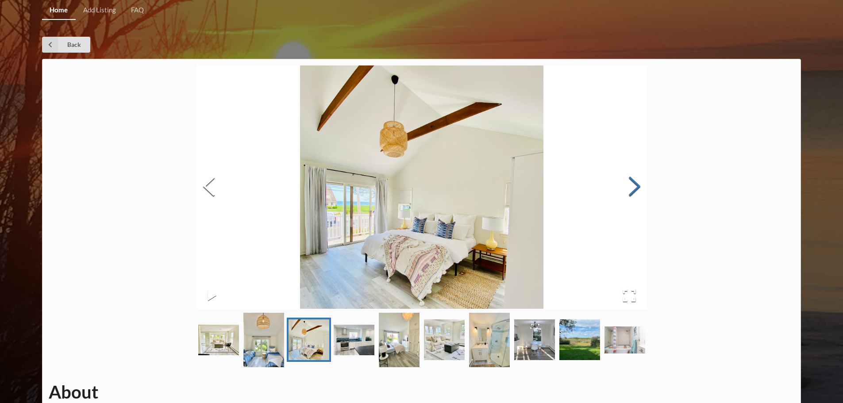
click at [625, 182] on button "Next Slide" at bounding box center [634, 187] width 25 height 80
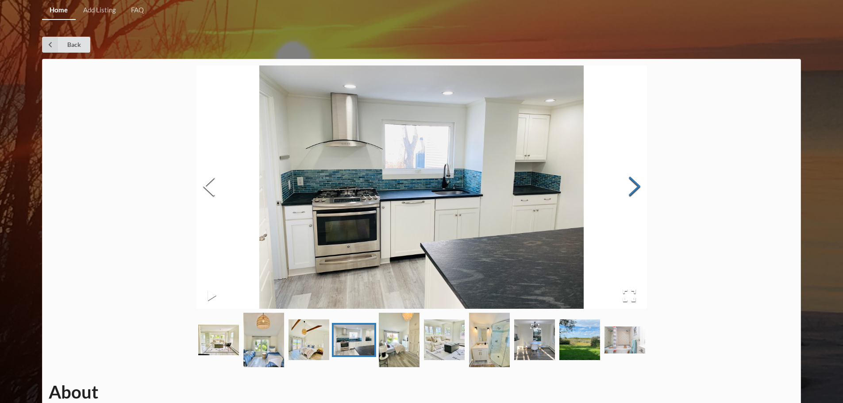
click at [625, 182] on button "Next Slide" at bounding box center [634, 187] width 25 height 80
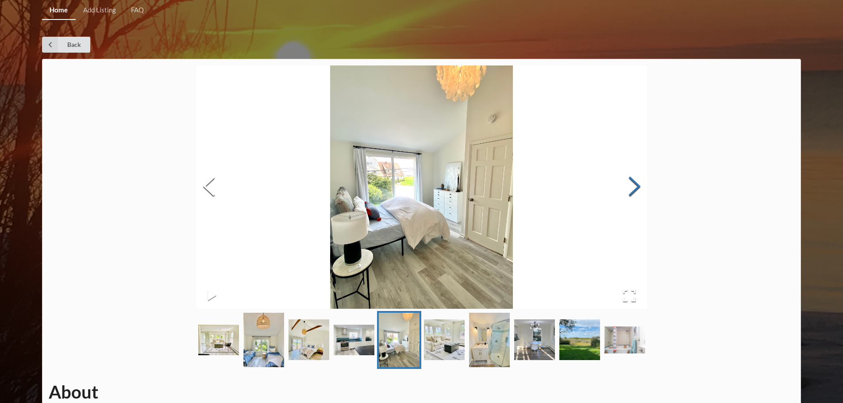
click at [625, 182] on button "Next Slide" at bounding box center [634, 187] width 25 height 80
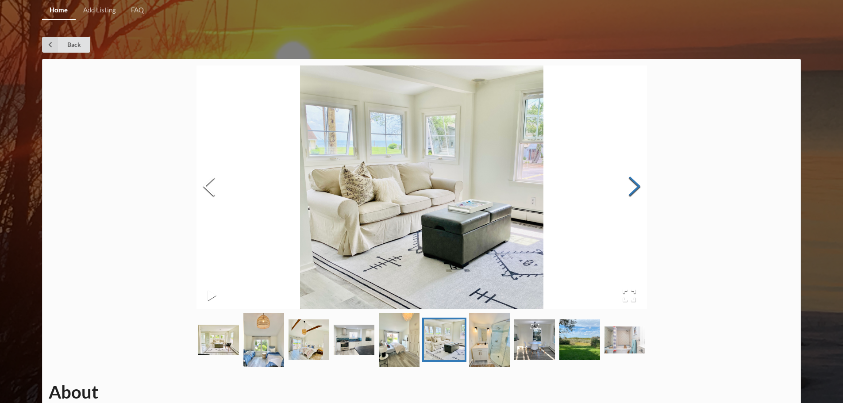
click at [625, 182] on button "Next Slide" at bounding box center [634, 187] width 25 height 80
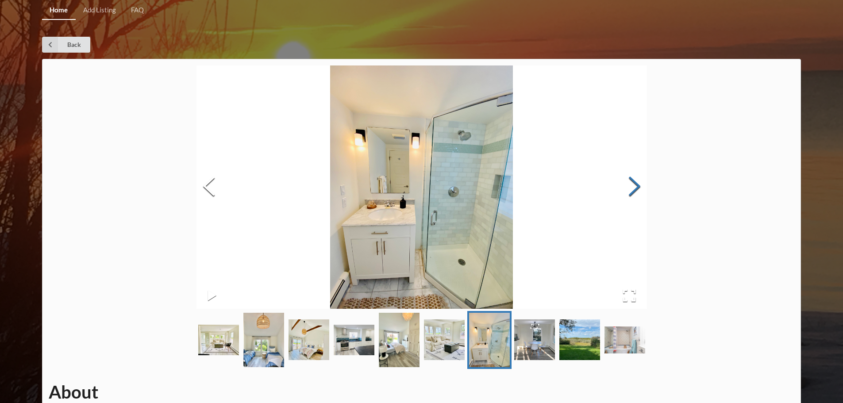
click at [625, 182] on button "Next Slide" at bounding box center [634, 187] width 25 height 80
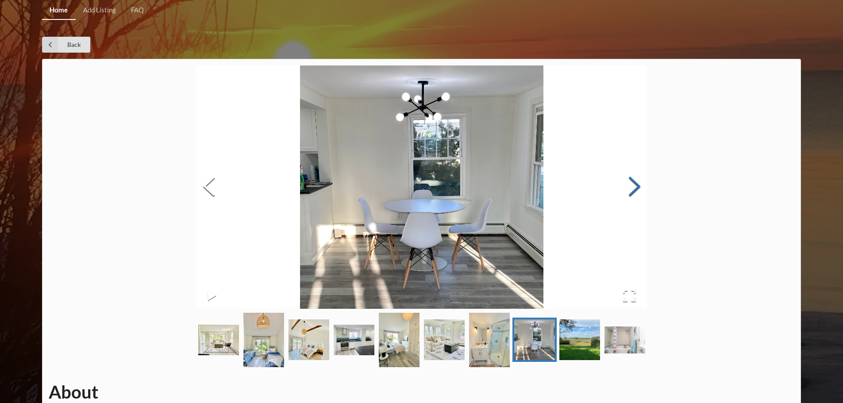
click at [625, 182] on button "Next Slide" at bounding box center [634, 187] width 25 height 80
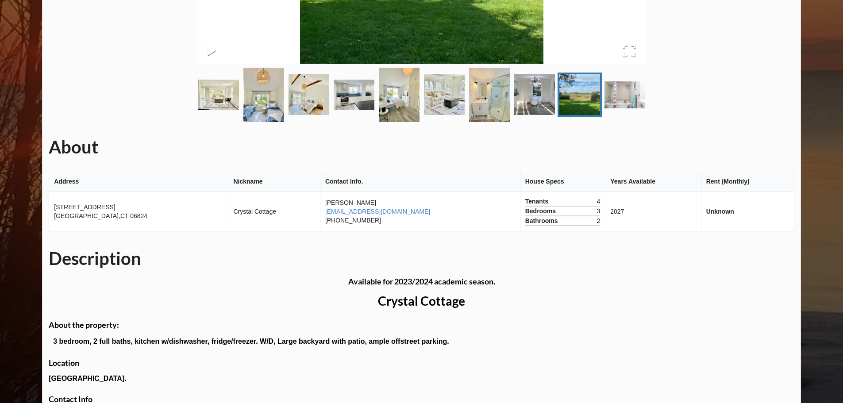
scroll to position [127, 0]
